Goal: Transaction & Acquisition: Obtain resource

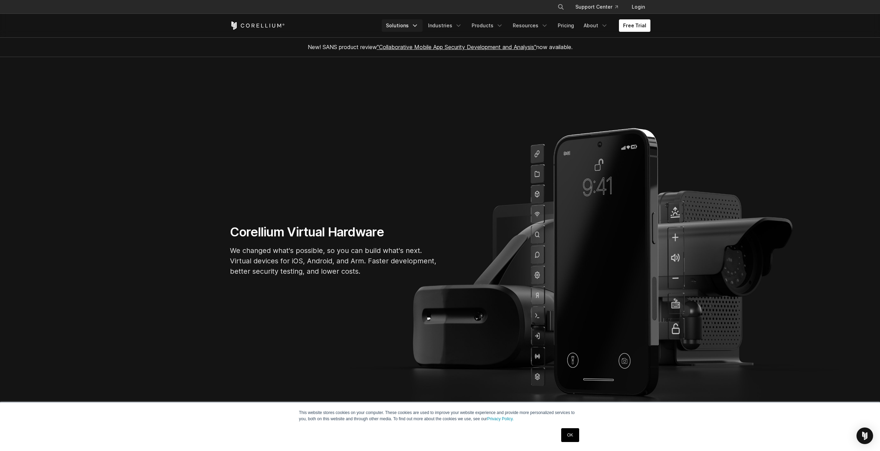
click at [418, 26] on icon "Navigation Menu" at bounding box center [414, 25] width 7 height 7
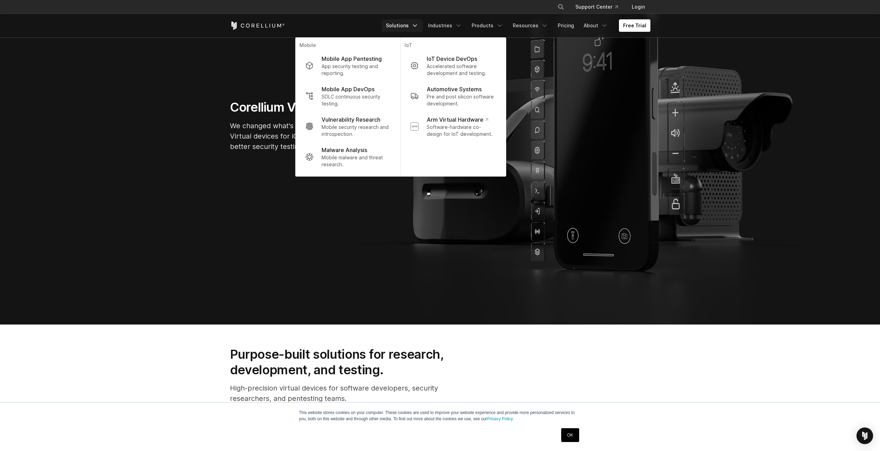
scroll to position [138, 0]
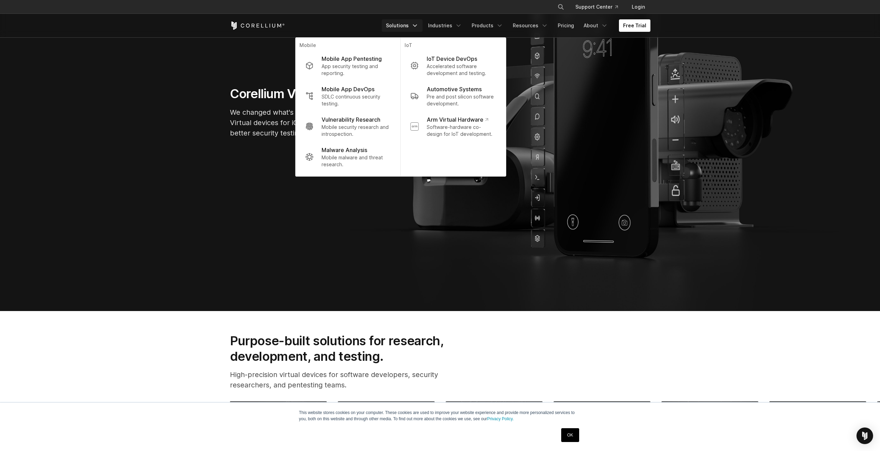
click at [568, 438] on link "OK" at bounding box center [570, 435] width 18 height 14
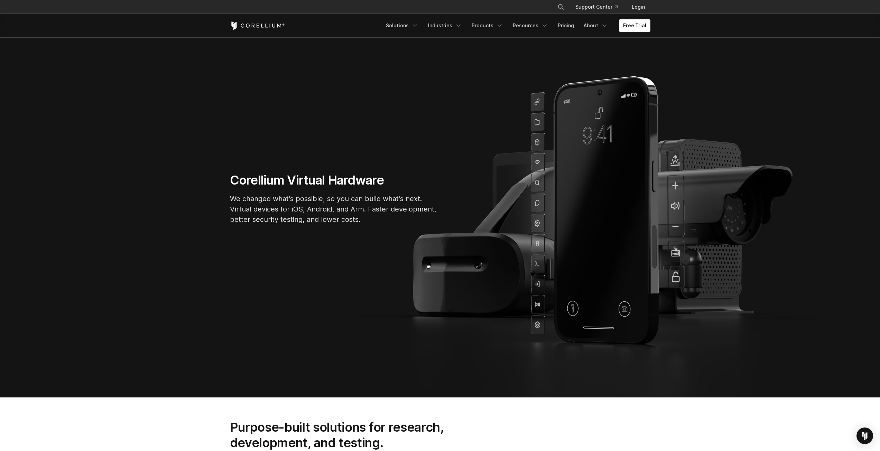
scroll to position [0, 0]
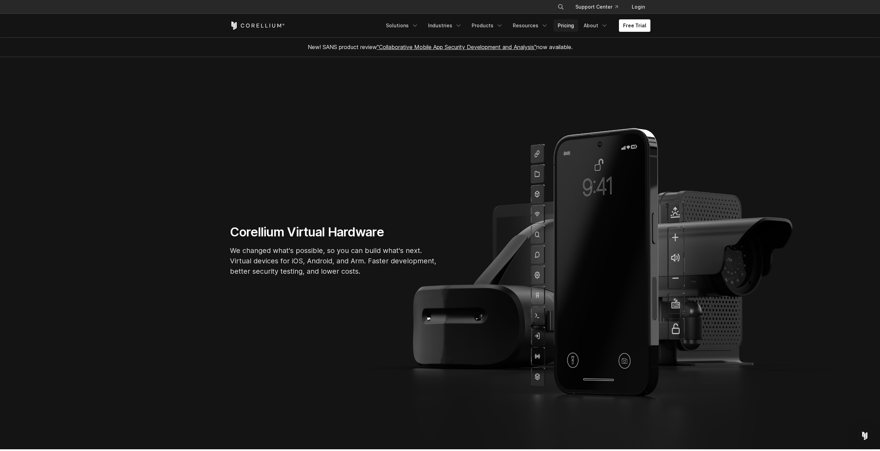
click at [564, 24] on link "Pricing" at bounding box center [566, 25] width 25 height 12
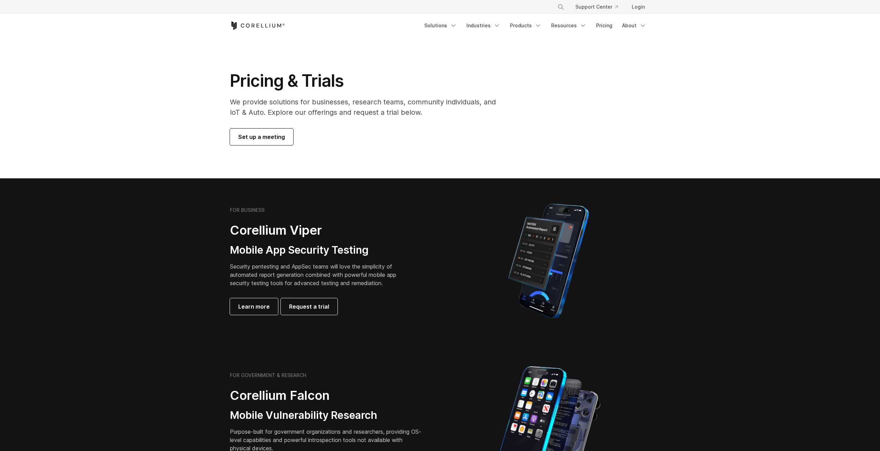
click at [268, 139] on span "Set up a meeting" at bounding box center [261, 137] width 47 height 8
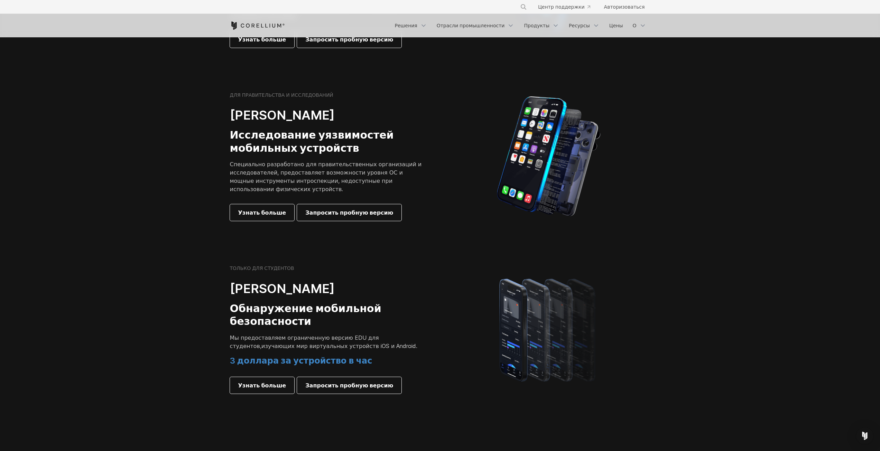
scroll to position [310, 0]
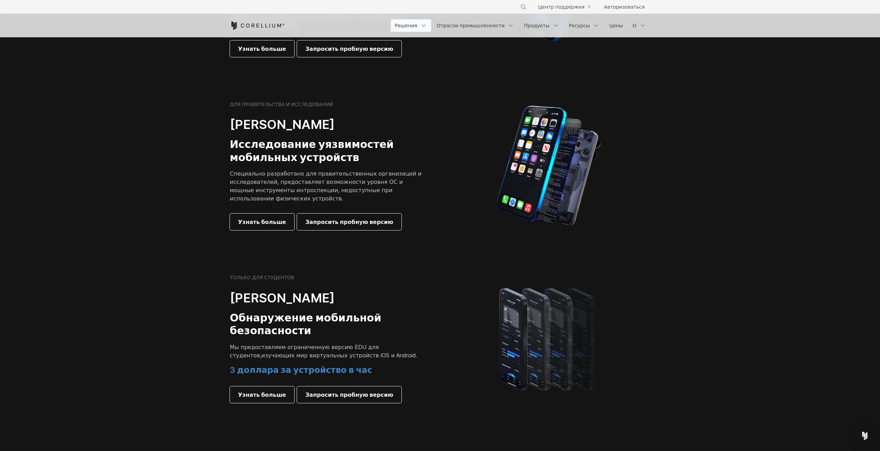
click at [427, 25] on icon "Меню навигации" at bounding box center [423, 25] width 7 height 7
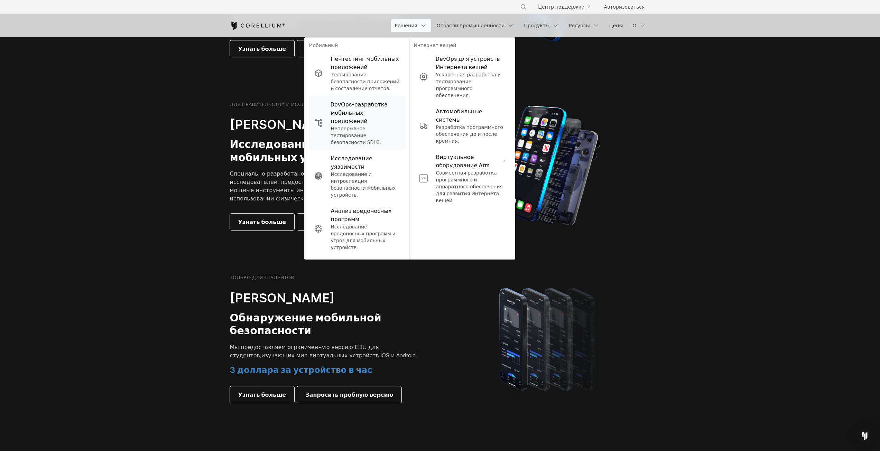
click at [386, 109] on font "DevOps-разработка мобильных приложений" at bounding box center [365, 112] width 69 height 25
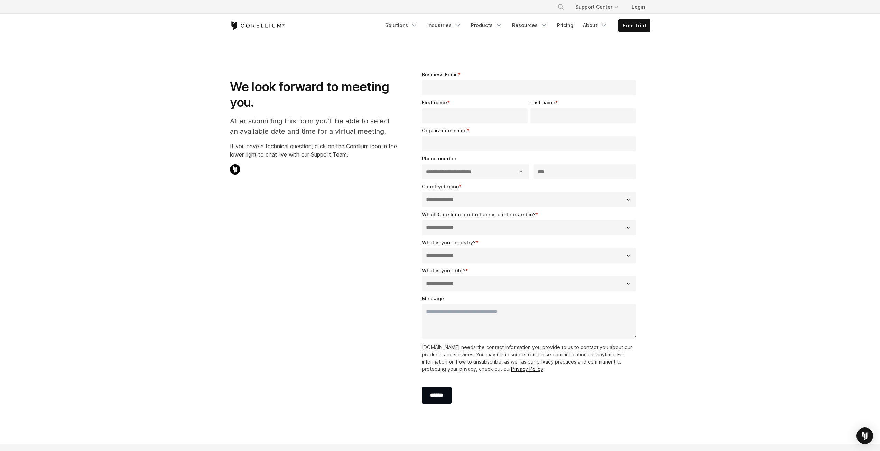
select select "**"
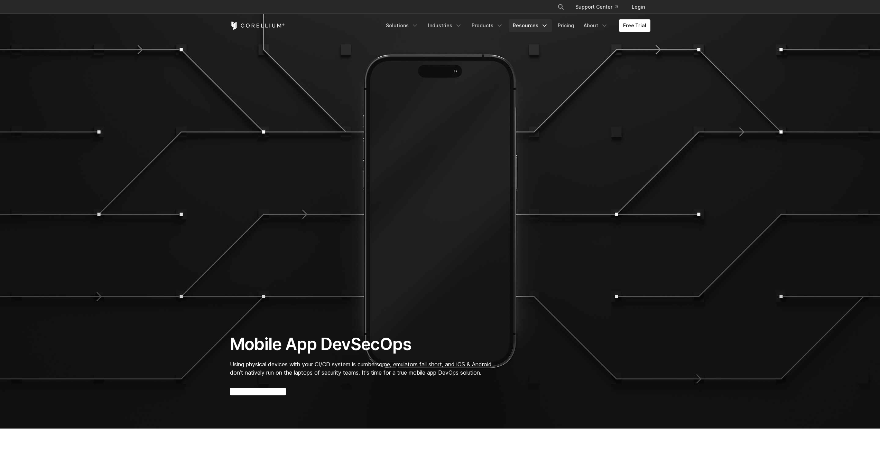
click at [546, 25] on icon "Navigation Menu" at bounding box center [544, 25] width 7 height 7
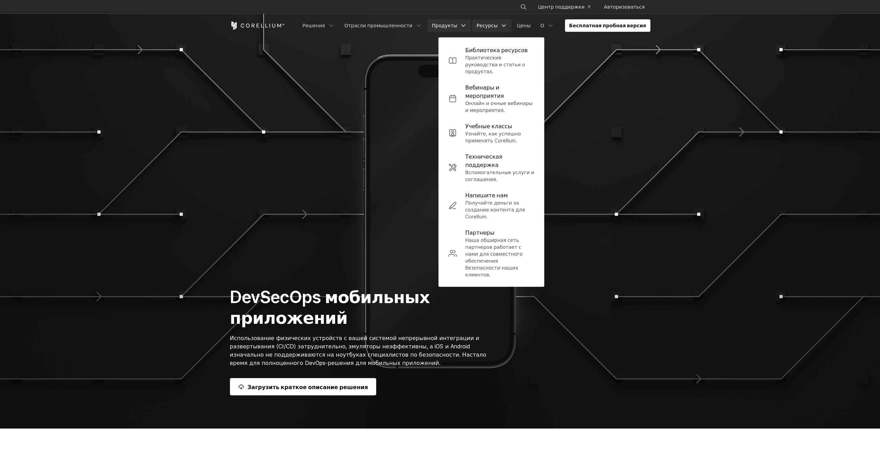
click at [465, 26] on polyline "Меню навигации" at bounding box center [463, 26] width 3 height 2
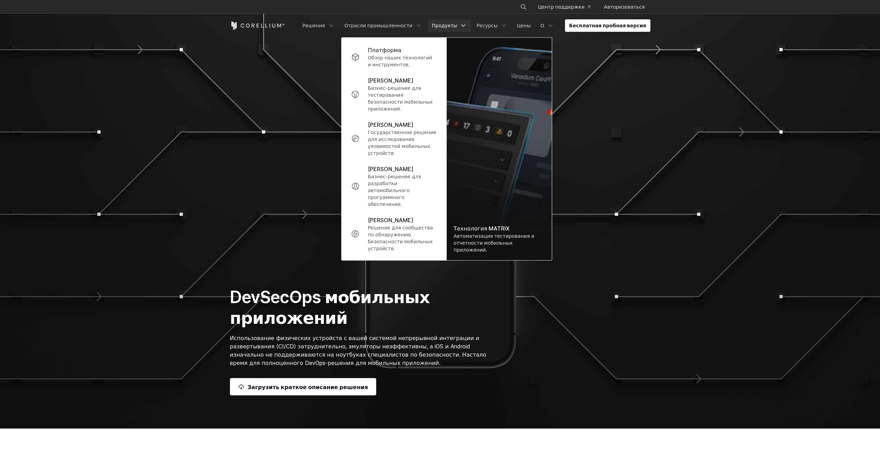
click at [713, 159] on section "DevSecOps мобильных приложений Использование физических устройств с вашей систе…" at bounding box center [440, 214] width 880 height 429
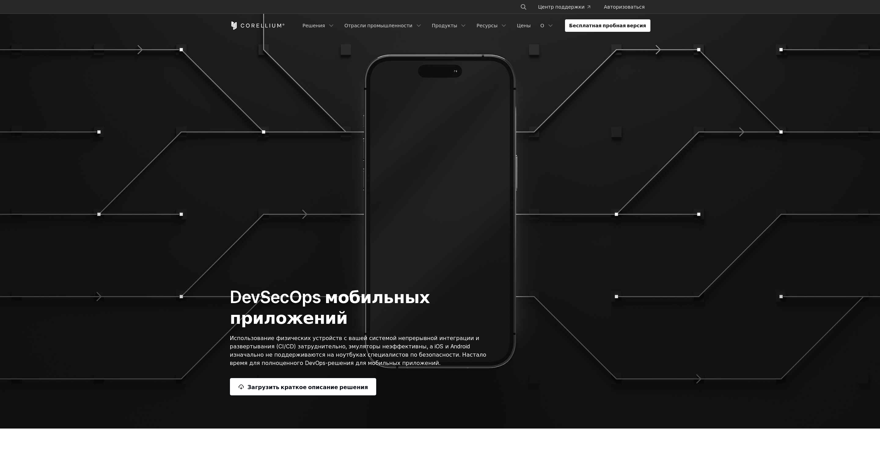
click at [256, 24] on icon "Кореллиум Дом" at bounding box center [257, 25] width 55 height 8
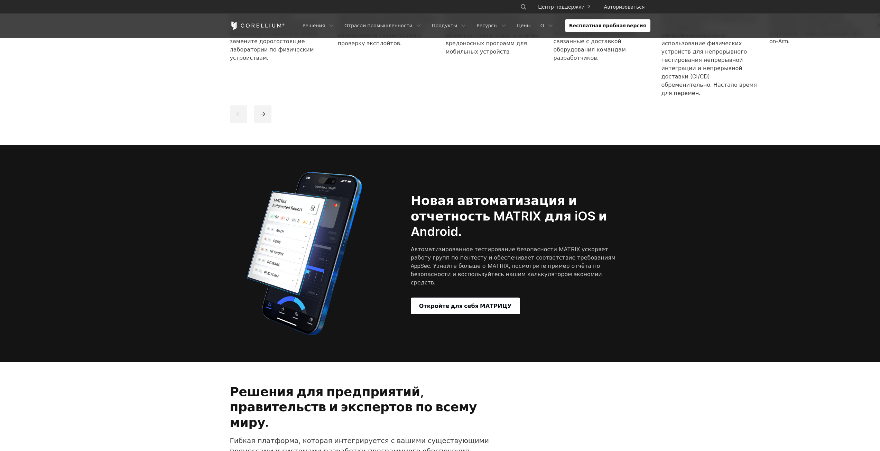
scroll to position [692, 0]
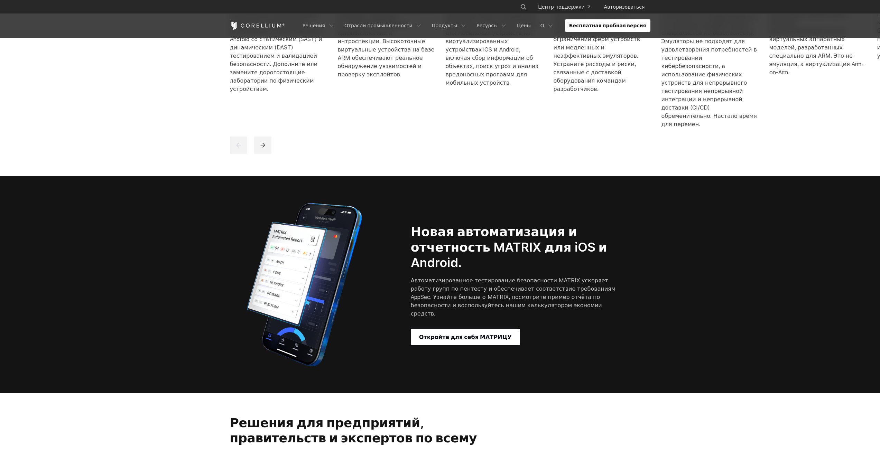
click at [602, 23] on font "Бесплатная пробная версия" at bounding box center [607, 25] width 77 height 6
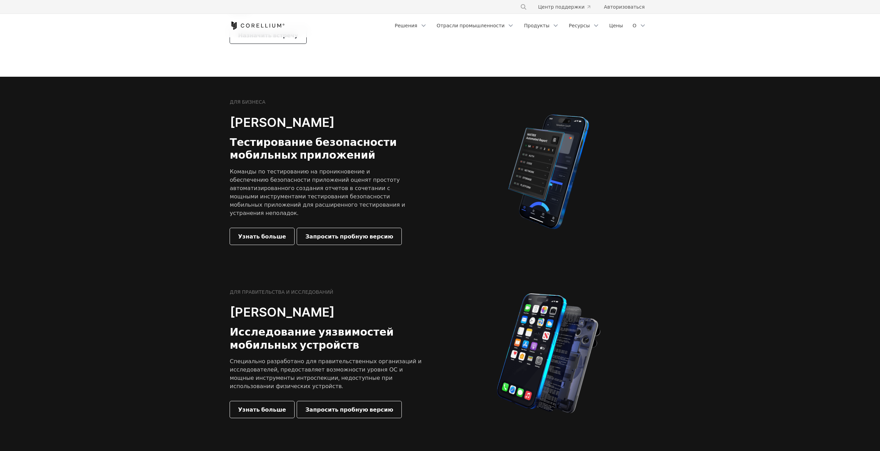
scroll to position [138, 0]
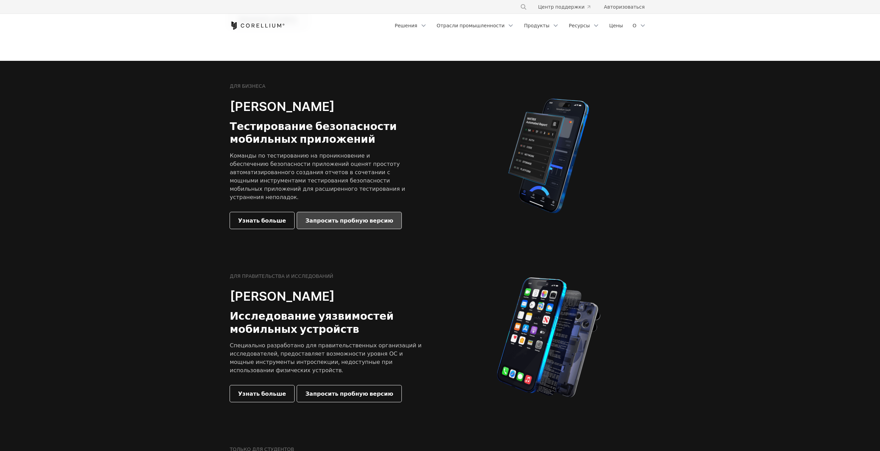
click at [332, 217] on font "Запросить пробную версию" at bounding box center [349, 220] width 88 height 7
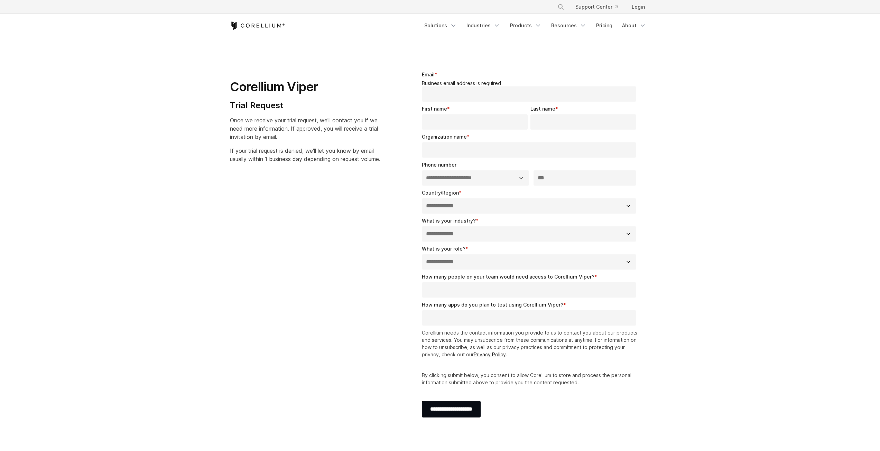
select select "**"
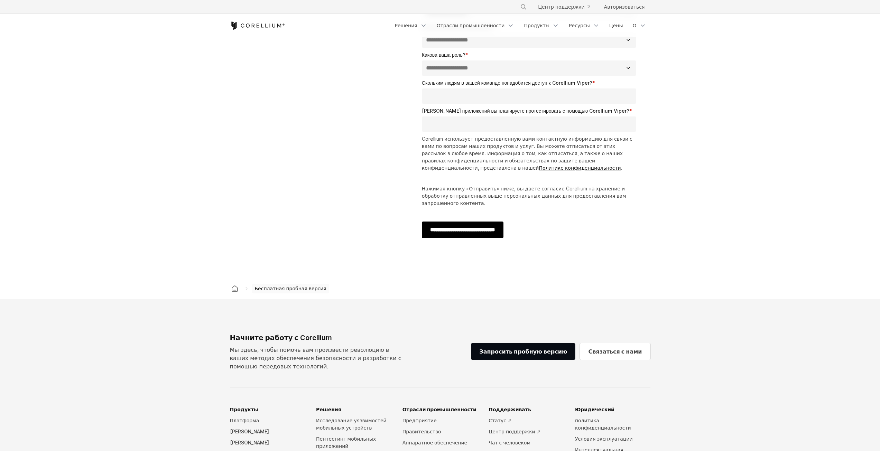
scroll to position [207, 0]
